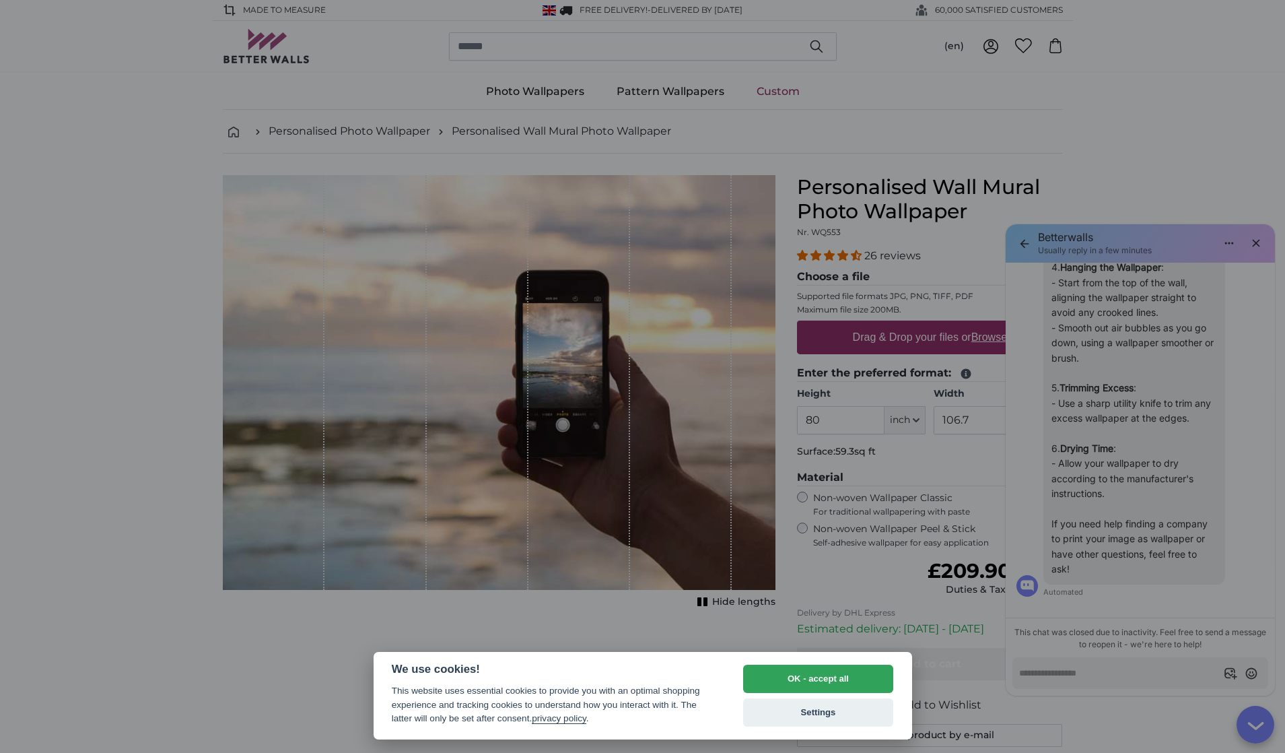
type textarea "*"
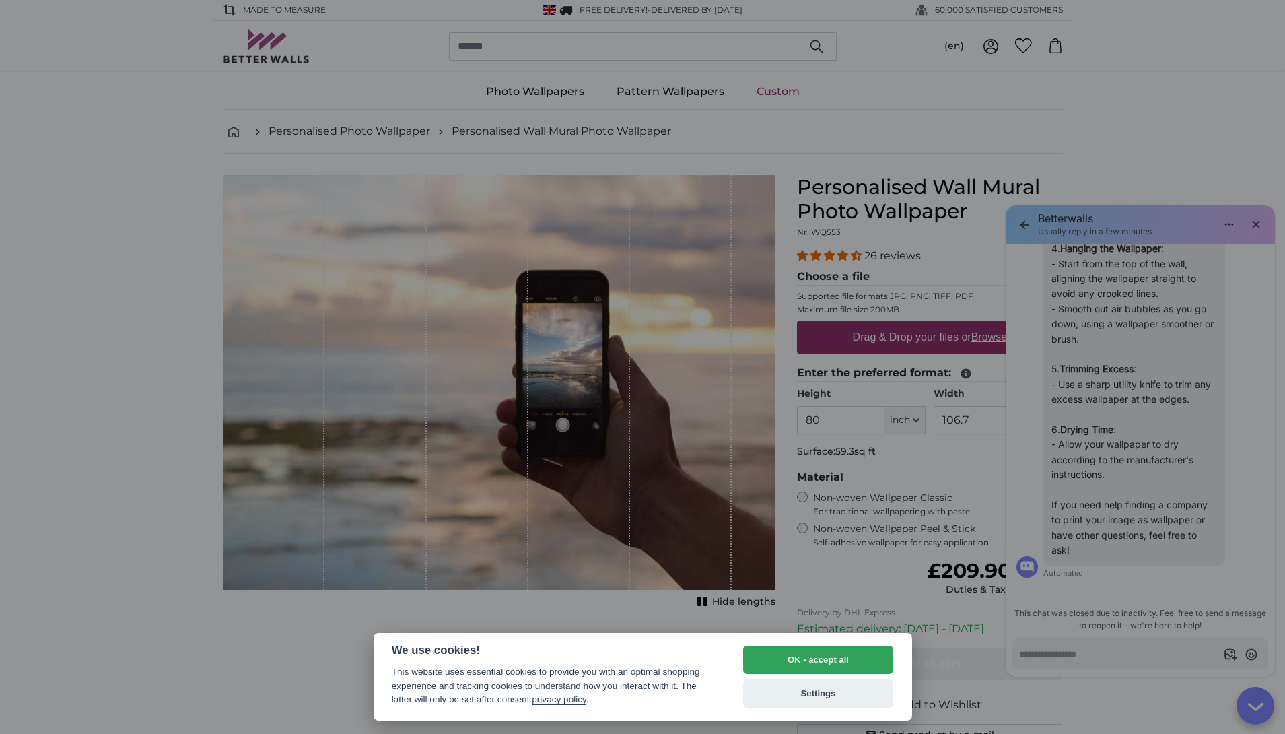
type textarea "*"
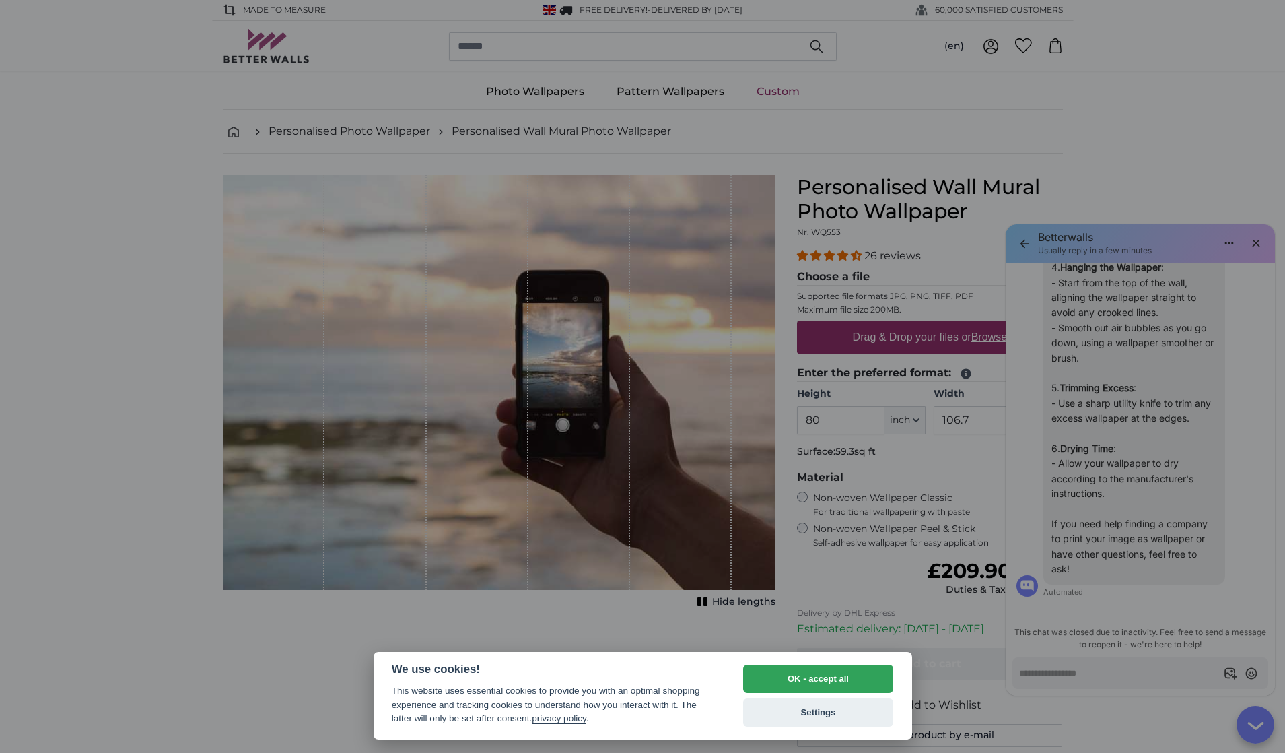
type textarea "*"
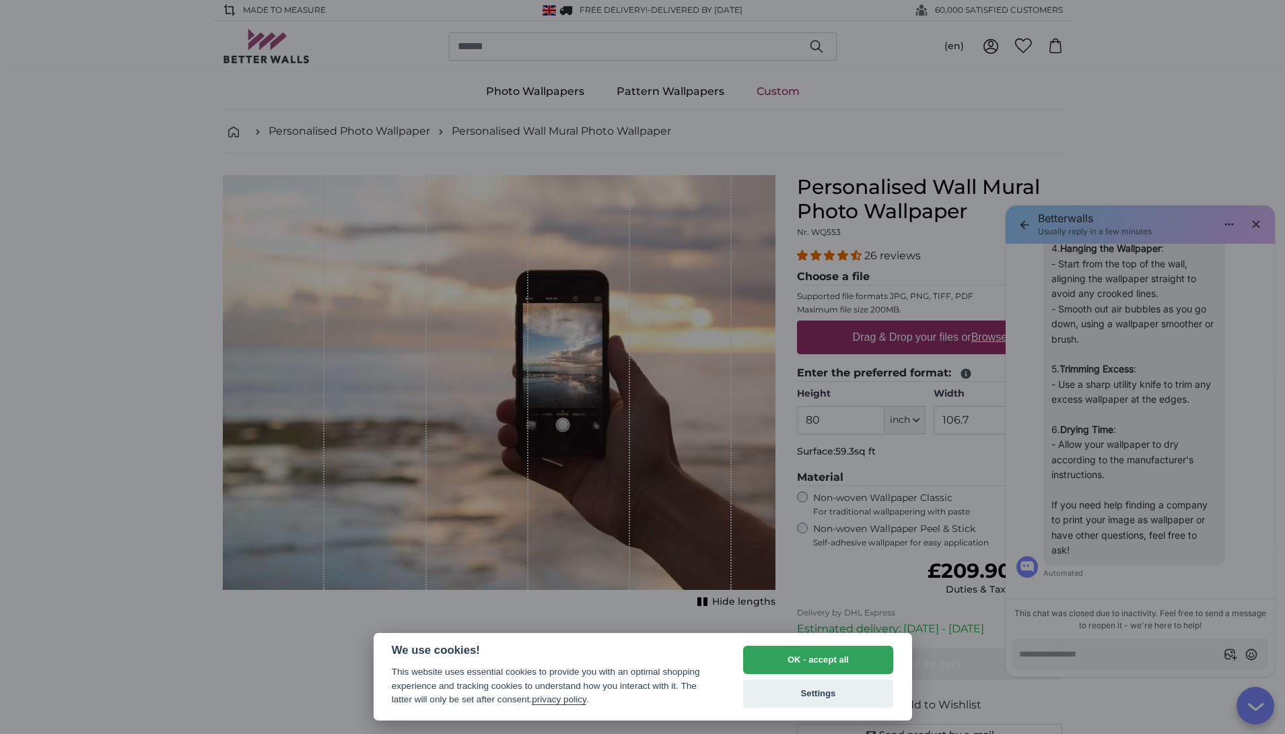
type textarea "*"
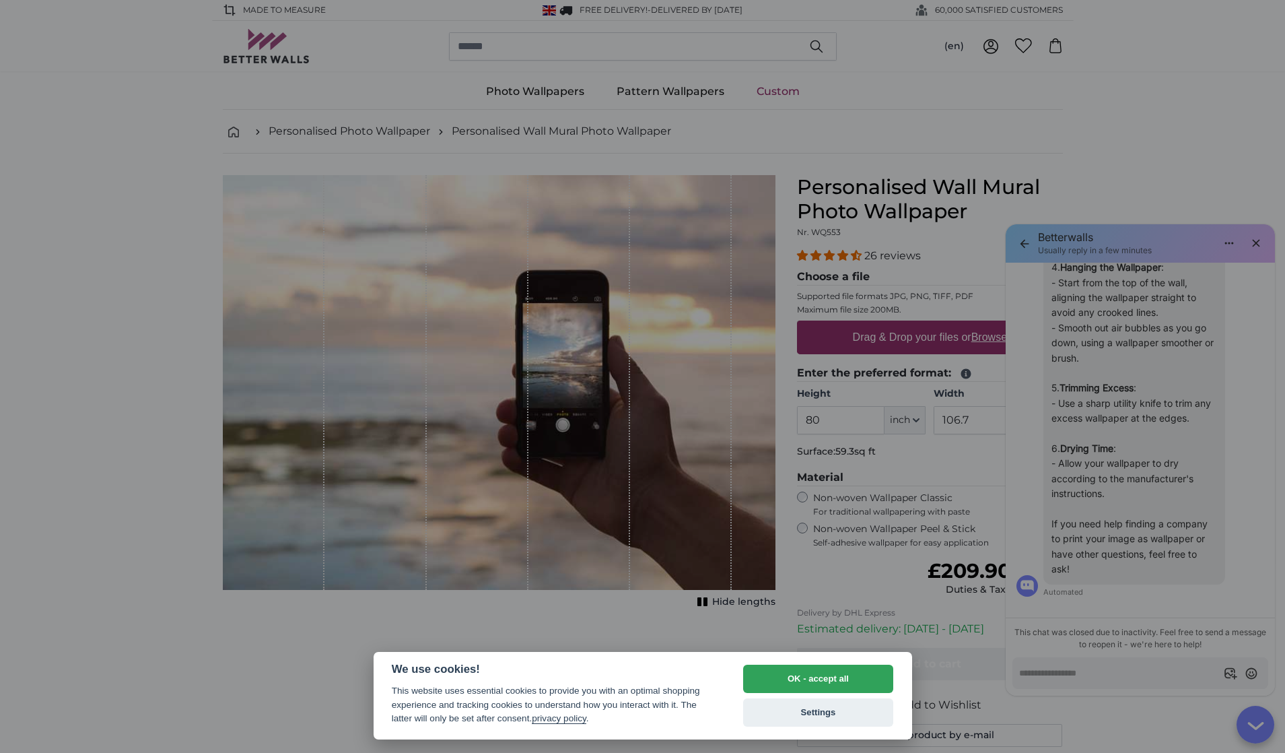
type textarea "*"
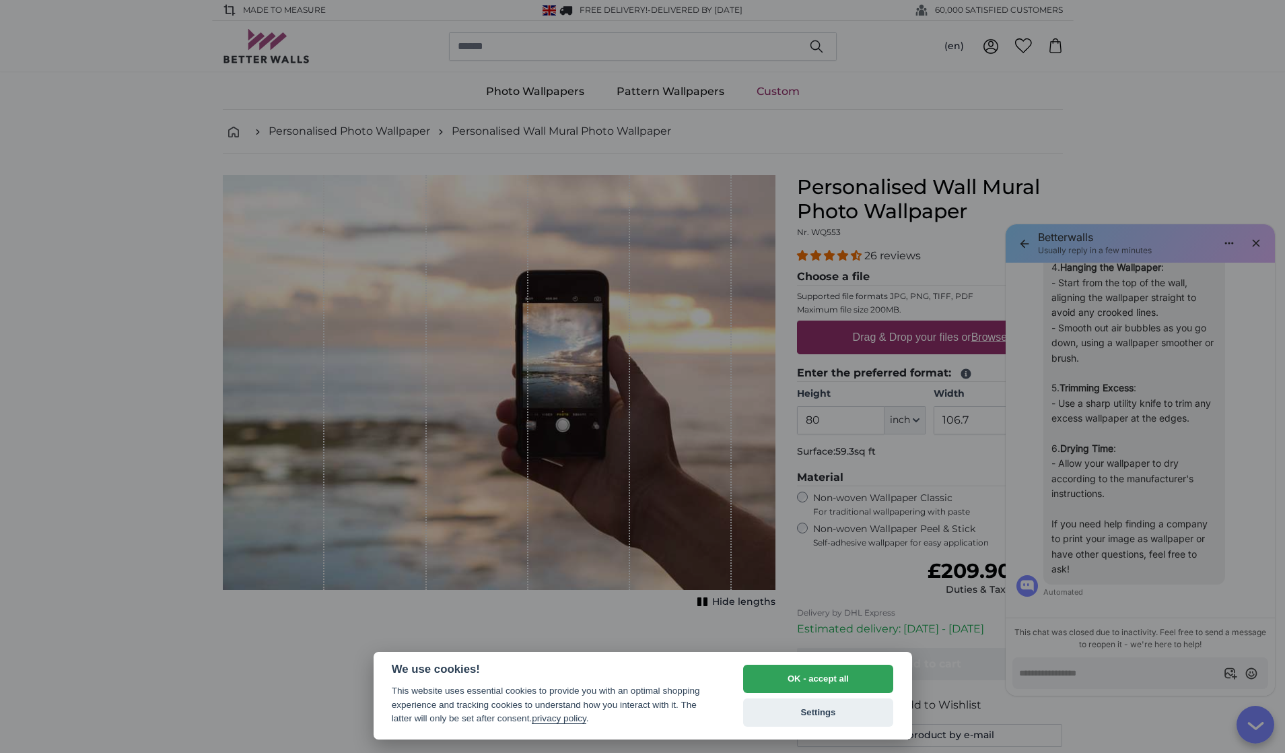
type textarea "*"
